Goal: Go to known website: Access a specific website the user already knows

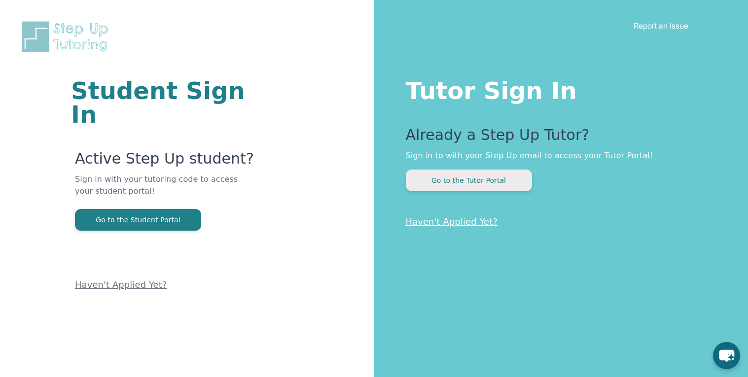
click at [493, 188] on button "Go to the Tutor Portal" at bounding box center [469, 181] width 126 height 22
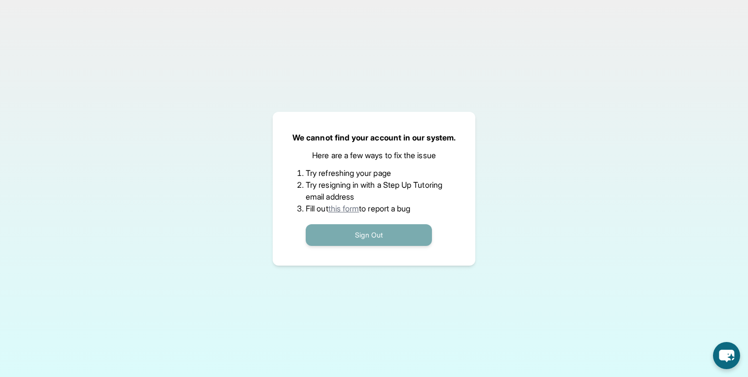
click at [359, 242] on button "Sign Out" at bounding box center [369, 235] width 126 height 22
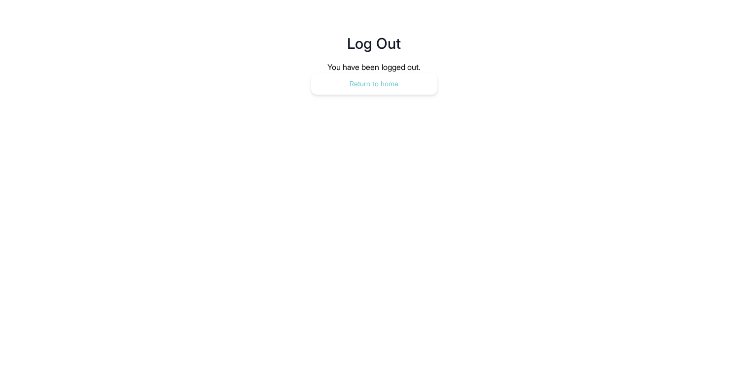
click at [365, 77] on button "Return to home" at bounding box center [374, 84] width 126 height 22
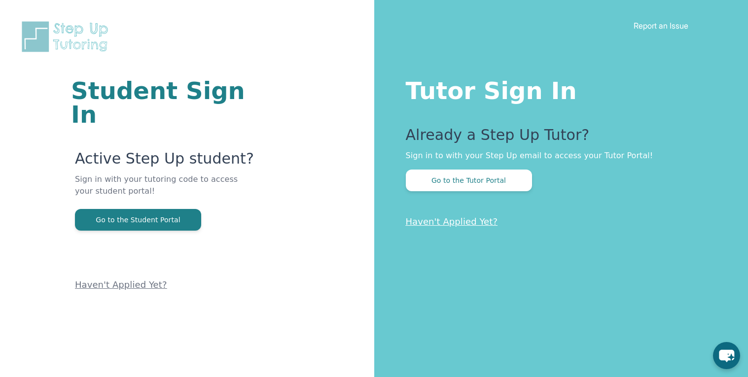
click at [492, 192] on div "Tutor Sign In Already a Step Up Tutor? Sign in to with your Step Up email to ac…" at bounding box center [561, 188] width 374 height 377
click at [479, 175] on button "Go to the Tutor Portal" at bounding box center [469, 181] width 126 height 22
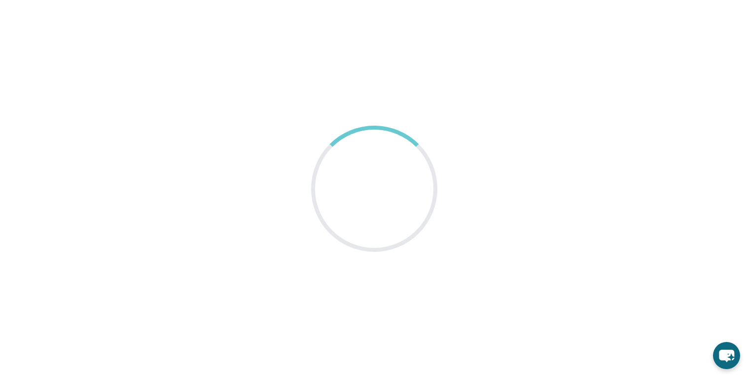
click at [365, 125] on main at bounding box center [374, 188] width 748 height 377
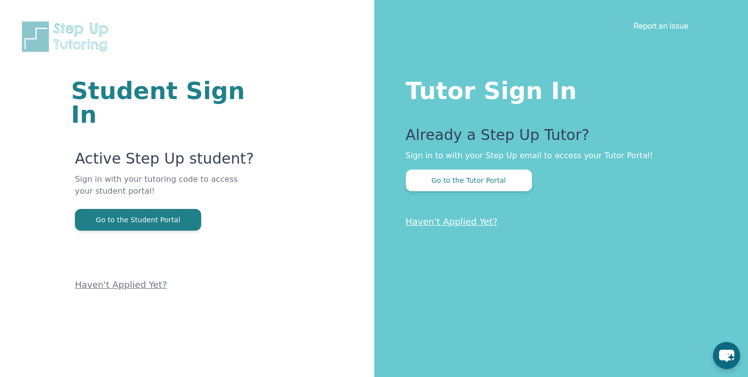
click at [409, 223] on link "Haven't Applied Yet?" at bounding box center [452, 221] width 92 height 10
